Goal: Check status: Check status

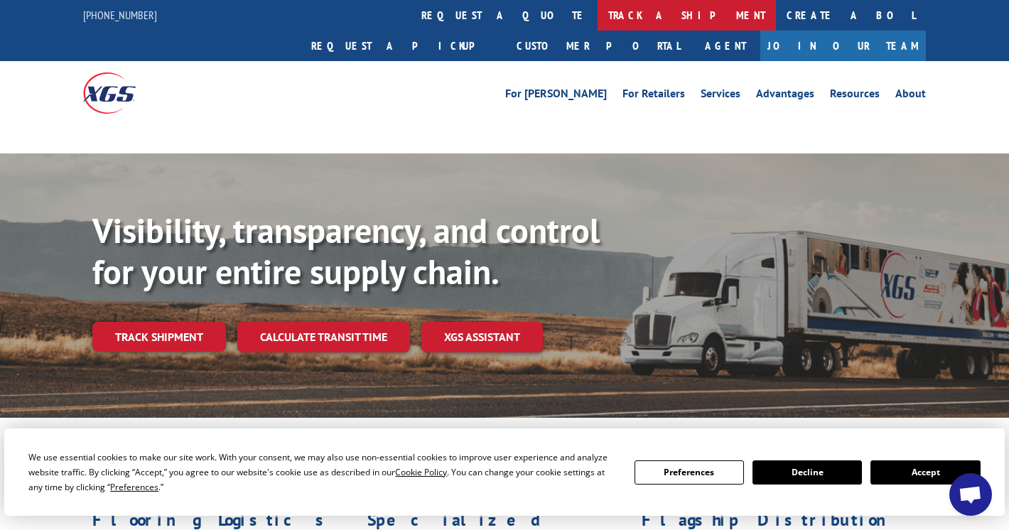
click at [597, 14] on link "track a shipment" at bounding box center [686, 15] width 178 height 31
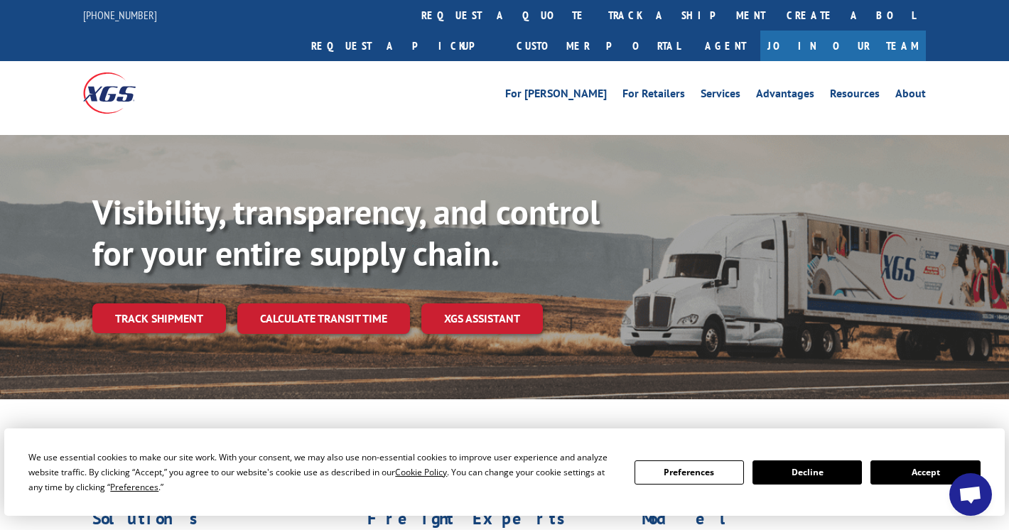
click at [910, 465] on button "Accept" at bounding box center [924, 472] width 109 height 24
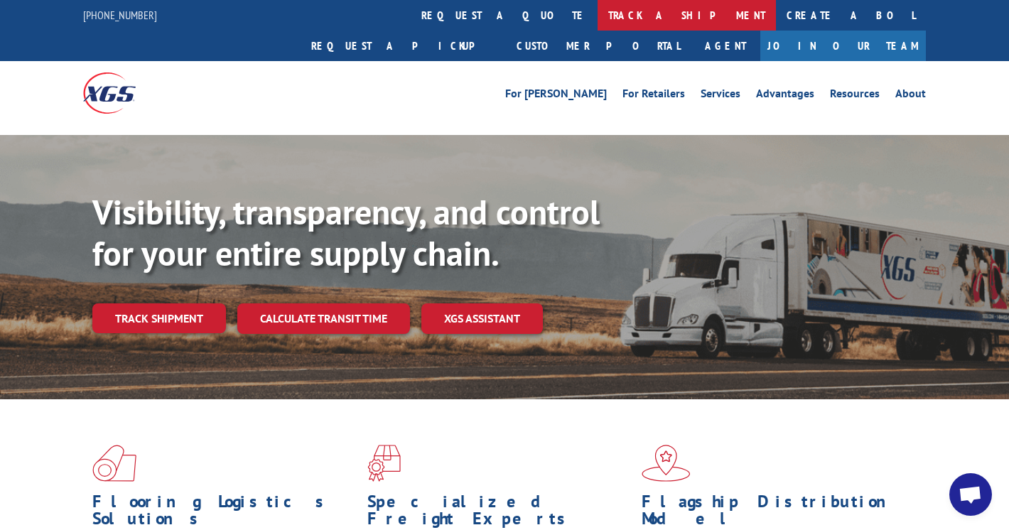
click at [597, 11] on link "track a shipment" at bounding box center [686, 15] width 178 height 31
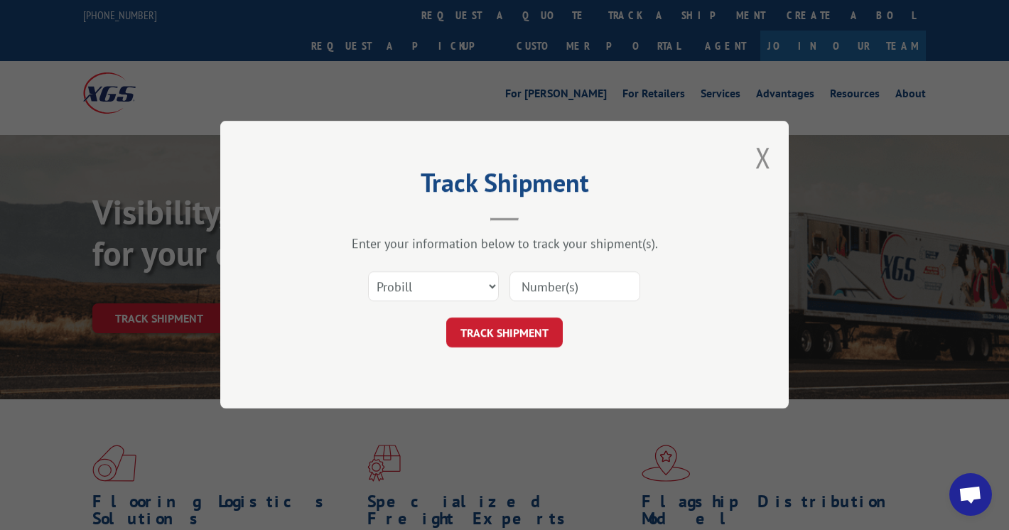
click at [585, 291] on input at bounding box center [574, 287] width 131 height 30
paste input "17587292"
type input "17587292"
click at [531, 326] on button "TRACK SHIPMENT" at bounding box center [504, 333] width 116 height 30
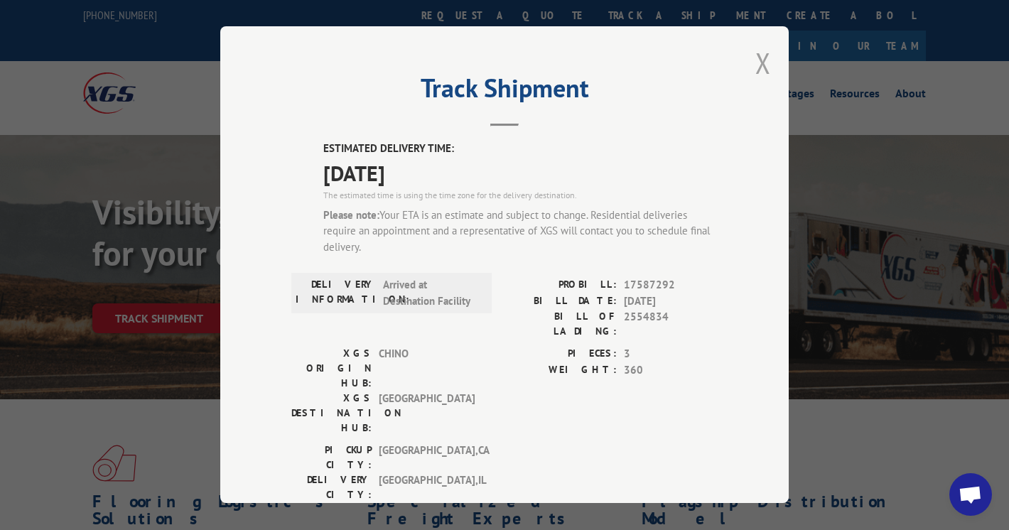
click at [755, 63] on button "Close modal" at bounding box center [763, 63] width 16 height 38
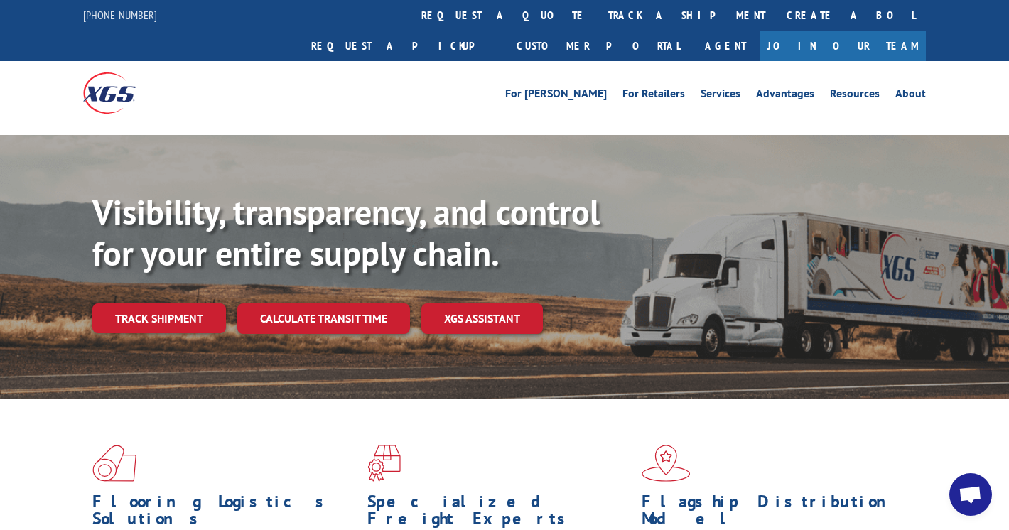
click at [160, 13] on div "[PHONE_NUMBER] request a quote track a shipment Create a BOL Request a pickup C…" at bounding box center [504, 30] width 842 height 61
copy div "[PHONE_NUMBER]"
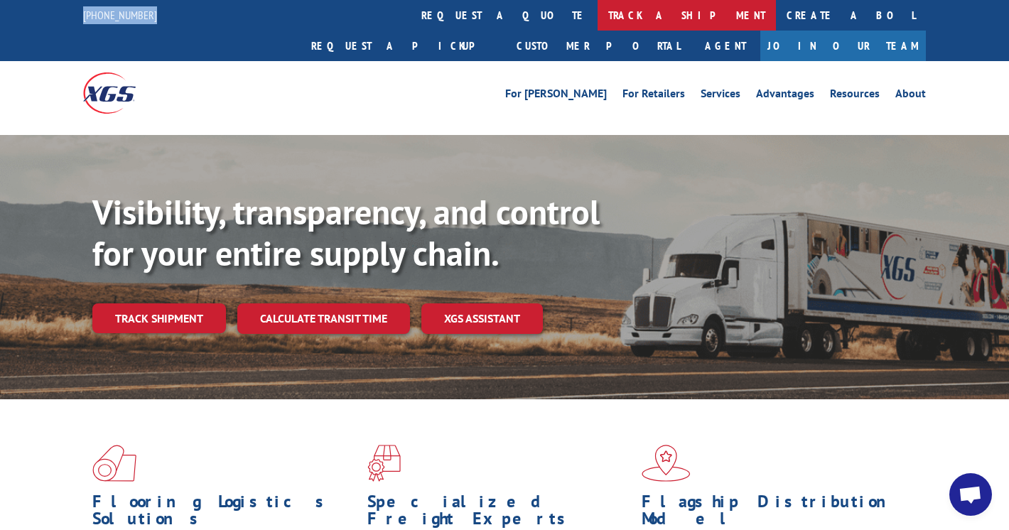
click at [597, 18] on link "track a shipment" at bounding box center [686, 15] width 178 height 31
